Goal: Task Accomplishment & Management: Manage account settings

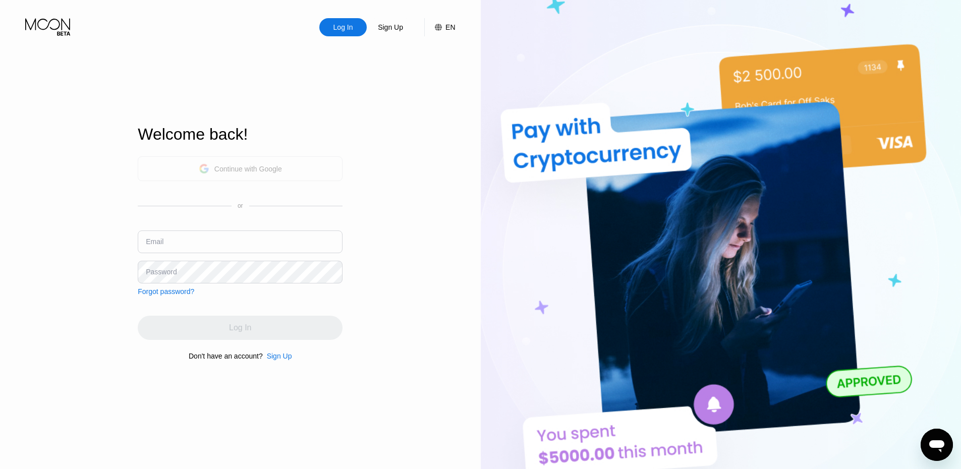
click at [261, 170] on div "Continue with Google" at bounding box center [248, 169] width 68 height 8
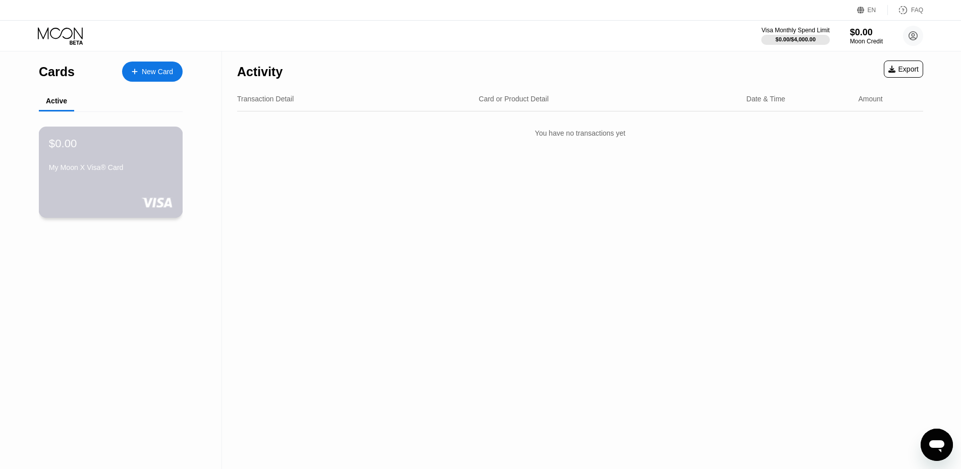
click at [100, 159] on div "$0.00 My Moon X Visa® Card" at bounding box center [111, 156] width 124 height 39
